Goal: Task Accomplishment & Management: Manage account settings

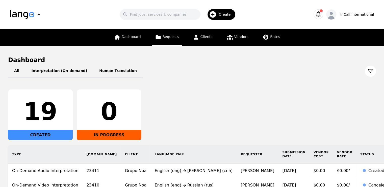
click at [165, 37] on span "Requests" at bounding box center [171, 37] width 16 height 4
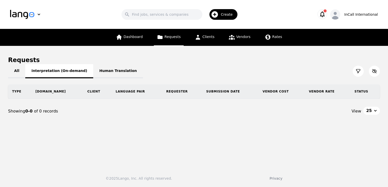
click at [73, 71] on button "Interpretation (On-demand)" at bounding box center [59, 71] width 68 height 14
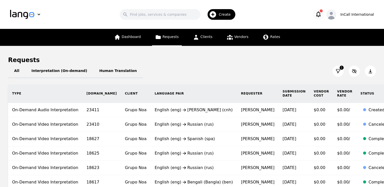
click at [321, 12] on icon "button" at bounding box center [318, 14] width 5 height 6
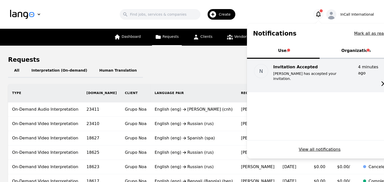
click at [345, 71] on p "Noella Kanigwa has accepted your invitation." at bounding box center [313, 76] width 81 height 10
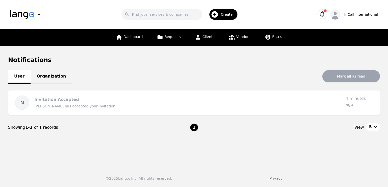
click at [325, 13] on icon "button" at bounding box center [322, 14] width 5 height 6
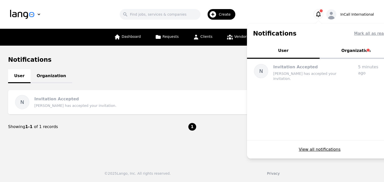
click at [359, 55] on button "Organization" at bounding box center [356, 51] width 73 height 15
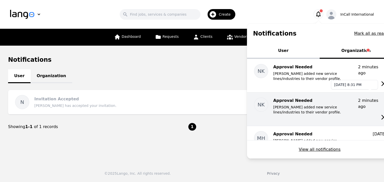
click at [363, 98] on time "2 minutes ago" at bounding box center [368, 103] width 20 height 11
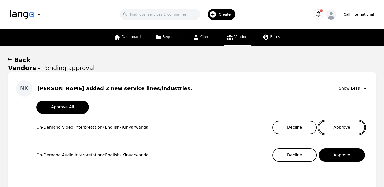
click at [337, 123] on button "Approve" at bounding box center [342, 127] width 46 height 13
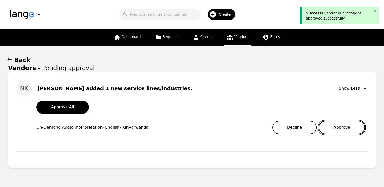
click at [348, 123] on button "Approve" at bounding box center [342, 127] width 46 height 13
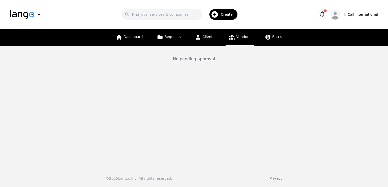
click at [155, 64] on main "No pending approval" at bounding box center [194, 105] width 388 height 118
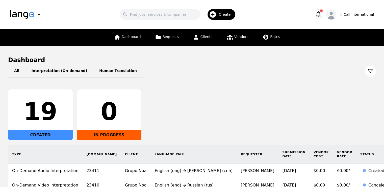
click at [226, 12] on span "Create" at bounding box center [226, 14] width 15 height 5
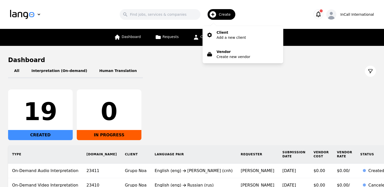
click at [223, 80] on div "All Interpretation (On-demand) Human Translation 19 CREATED 0 IN PROGRESS Type …" at bounding box center [192, 149] width 368 height 171
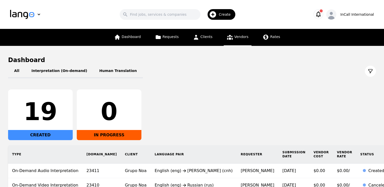
click at [241, 32] on link "Vendors" at bounding box center [238, 37] width 28 height 17
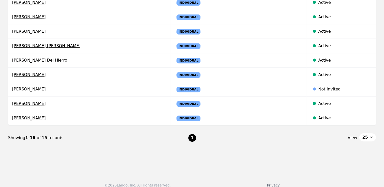
scroll to position [233, 0]
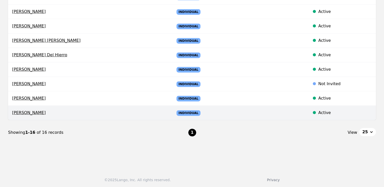
click at [307, 115] on td "Active" at bounding box center [342, 112] width 70 height 14
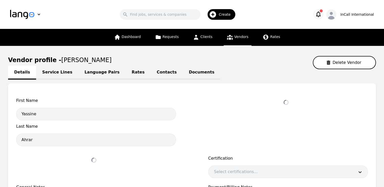
select select "active"
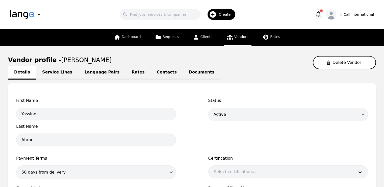
click at [55, 71] on link "Service Lines" at bounding box center [57, 72] width 42 height 14
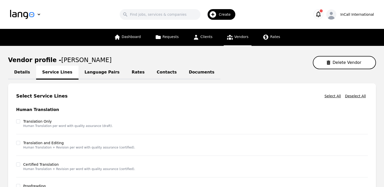
click at [90, 76] on link "Language Pairs" at bounding box center [102, 72] width 47 height 14
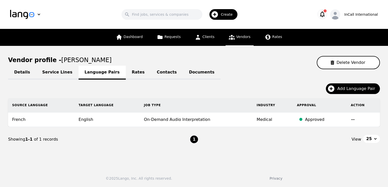
click at [126, 74] on link "Rates" at bounding box center [138, 72] width 25 height 14
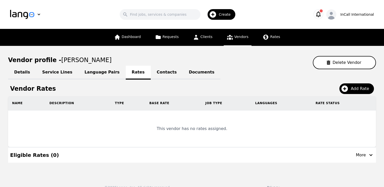
click at [151, 73] on link "Contacts" at bounding box center [167, 72] width 32 height 14
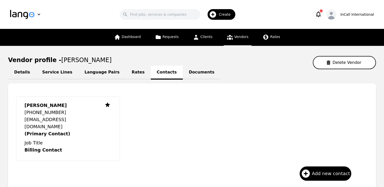
click at [183, 75] on link "Documents" at bounding box center [202, 72] width 38 height 14
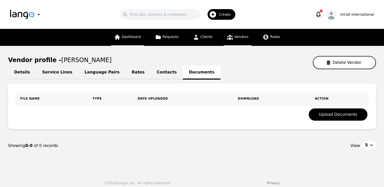
click at [127, 41] on link "Dashboard" at bounding box center [127, 37] width 33 height 17
